Goal: Task Accomplishment & Management: Use online tool/utility

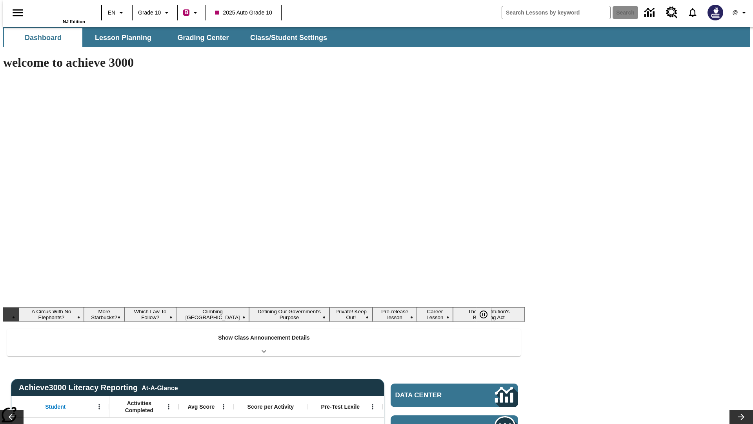
type input "-1"
click at [200, 38] on span "Grading Center" at bounding box center [203, 37] width 57 height 9
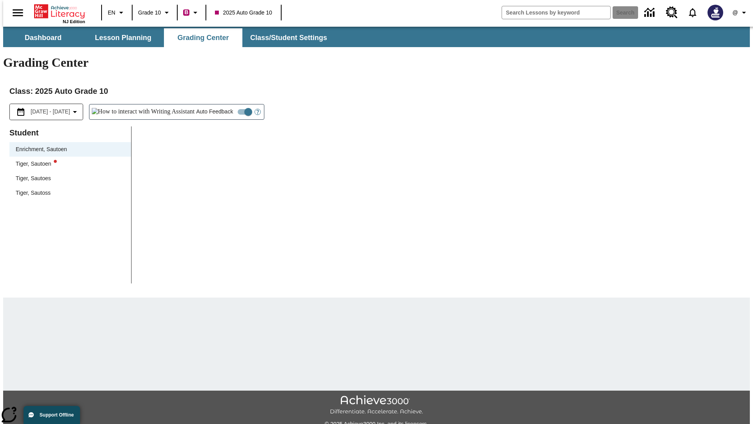
click at [67, 160] on div "Tiger, Sautoen" at bounding box center [70, 164] width 109 height 8
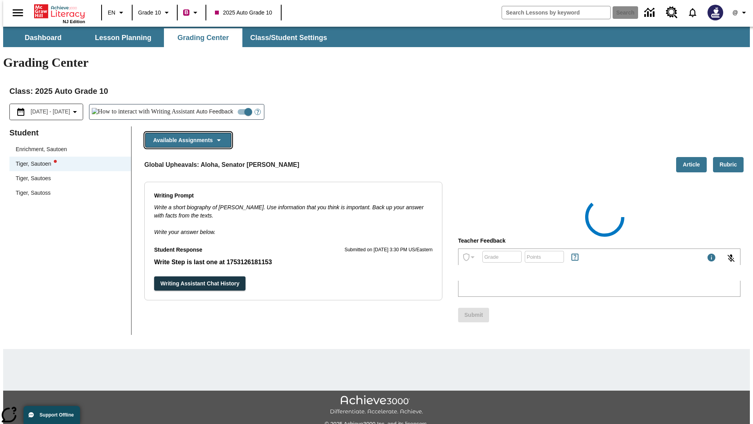
click at [186, 133] on button "Available Assignments" at bounding box center [188, 140] width 86 height 15
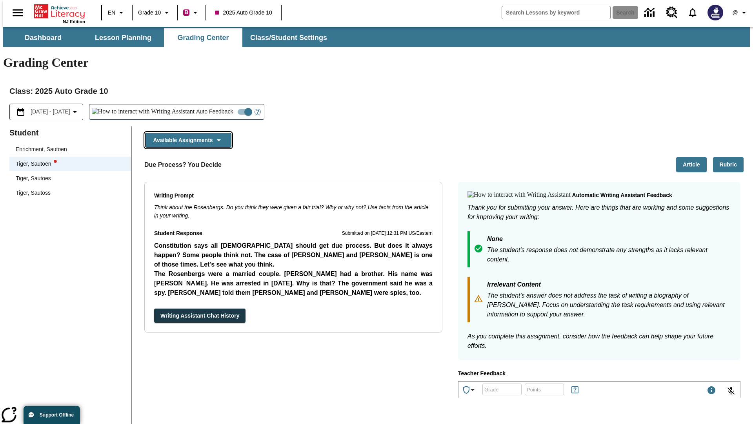
scroll to position [498, 0]
click at [154, 308] on button "Writing Assistant Chat History" at bounding box center [199, 315] width 91 height 15
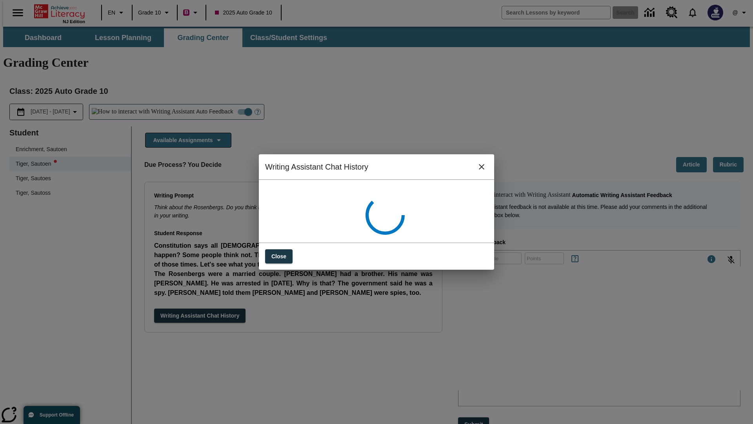
scroll to position [0, 0]
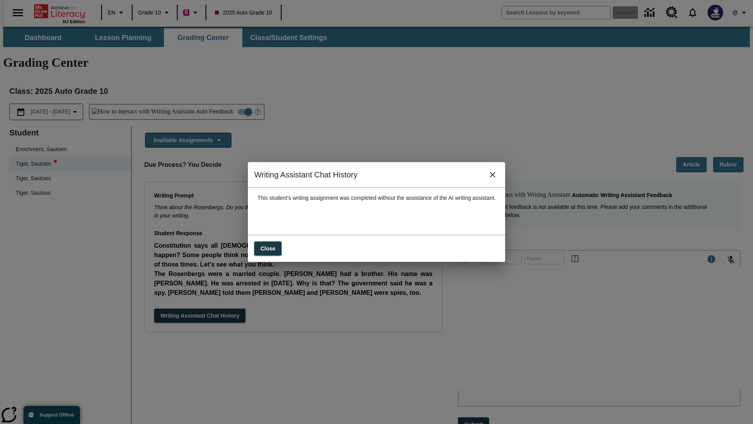
click at [495, 177] on icon "close" at bounding box center [492, 174] width 5 height 5
click at [186, 133] on button "Available Assignments" at bounding box center [188, 140] width 86 height 15
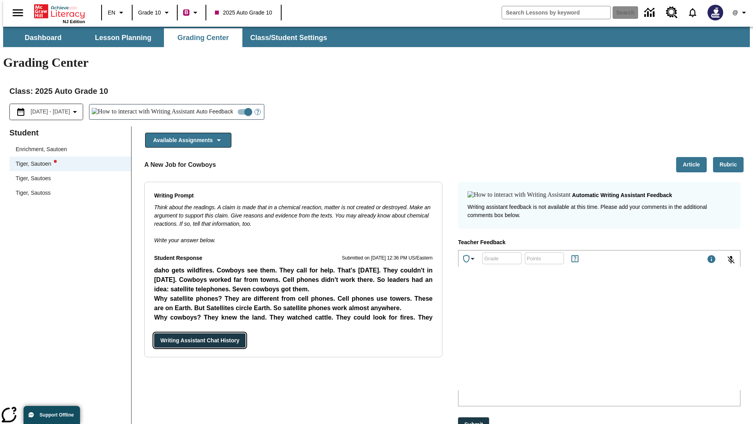
click at [154, 333] on button "Writing Assistant Chat History" at bounding box center [199, 340] width 91 height 15
